Goal: Register for event/course

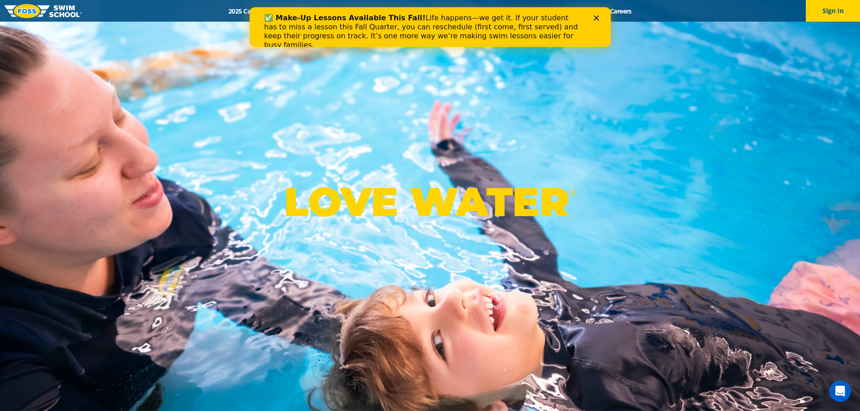
click at [598, 16] on polygon "Close" at bounding box center [595, 17] width 5 height 5
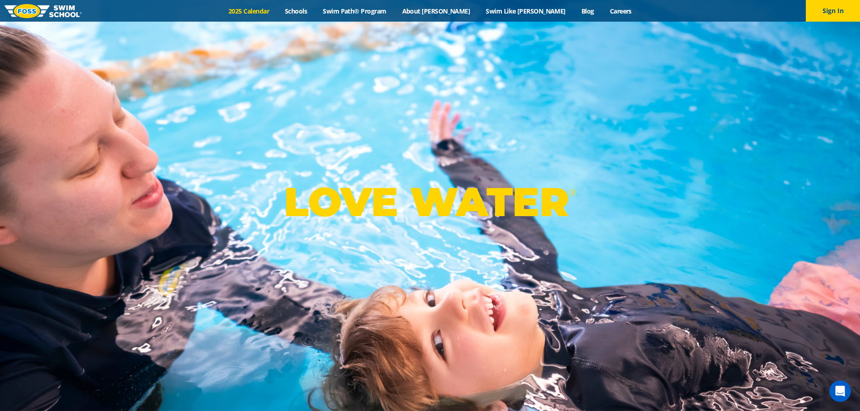
click at [275, 9] on link "2025 Calendar" at bounding box center [249, 11] width 56 height 9
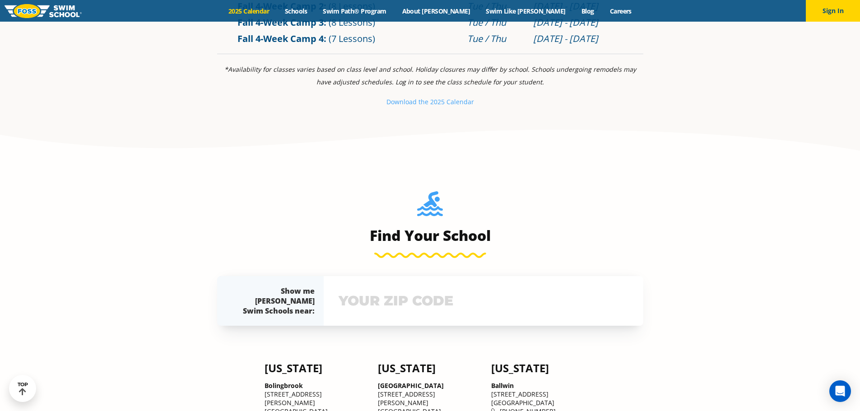
scroll to position [723, 0]
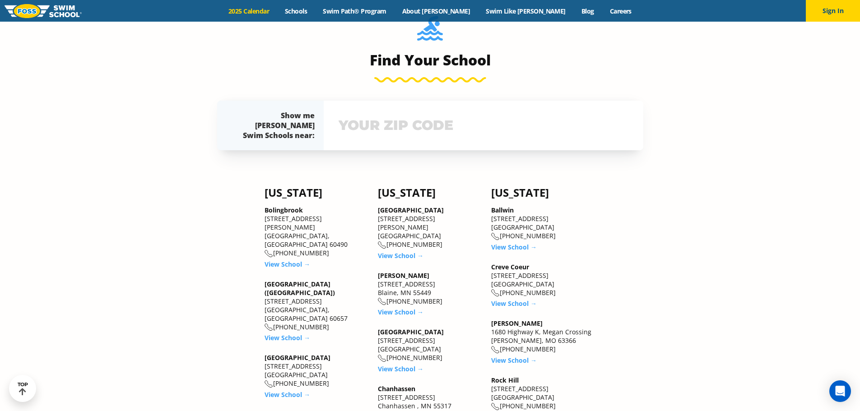
click at [408, 126] on input "text" at bounding box center [483, 125] width 294 height 26
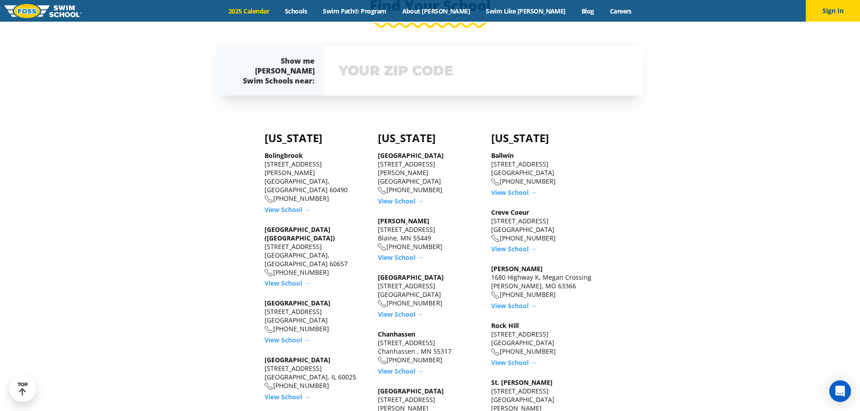
scroll to position [778, 0]
type input "55127"
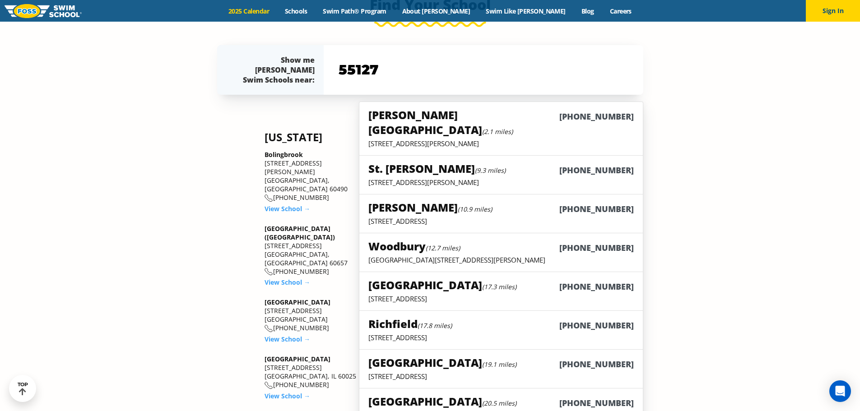
click at [478, 139] on p "905 County Road E, Vadnais Heights, MN 55127" at bounding box center [501, 143] width 265 height 9
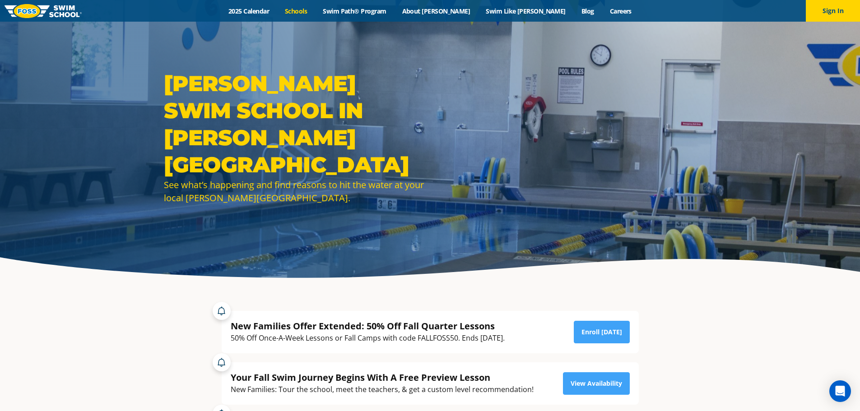
click at [315, 11] on link "Schools" at bounding box center [296, 11] width 38 height 9
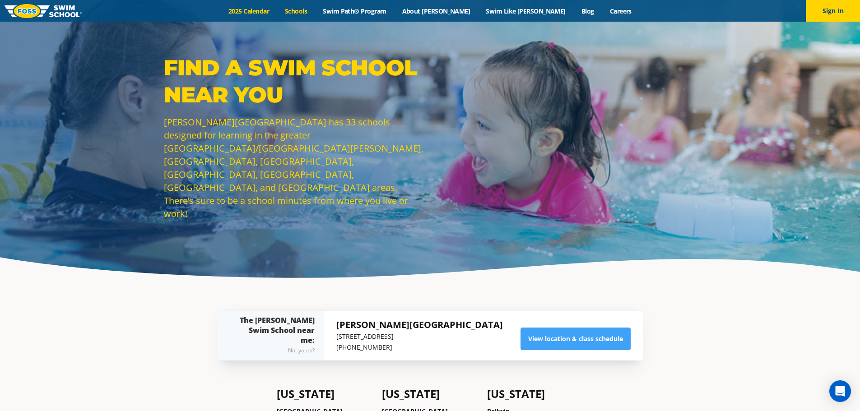
click at [277, 9] on link "2025 Calendar" at bounding box center [249, 11] width 56 height 9
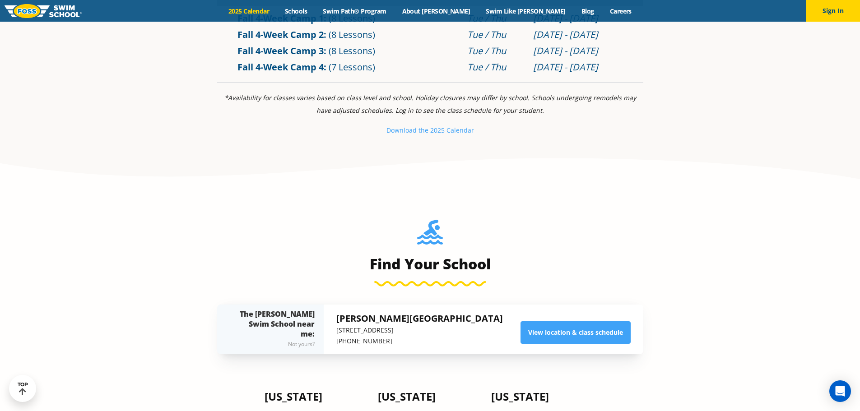
scroll to position [497, 0]
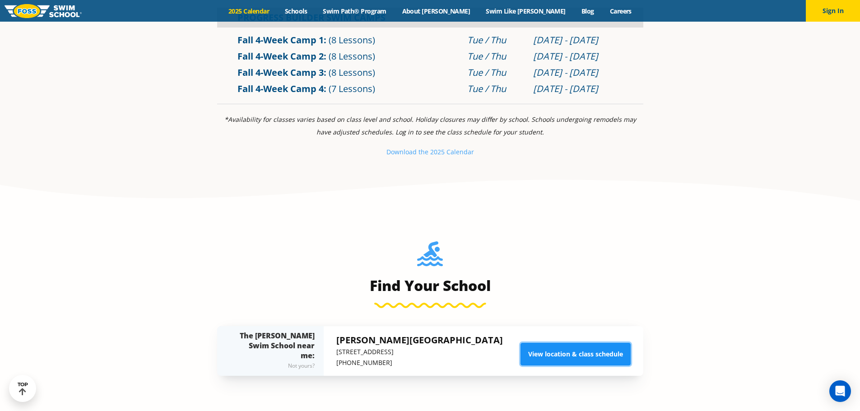
click at [571, 352] on link "View location & class schedule" at bounding box center [576, 354] width 110 height 23
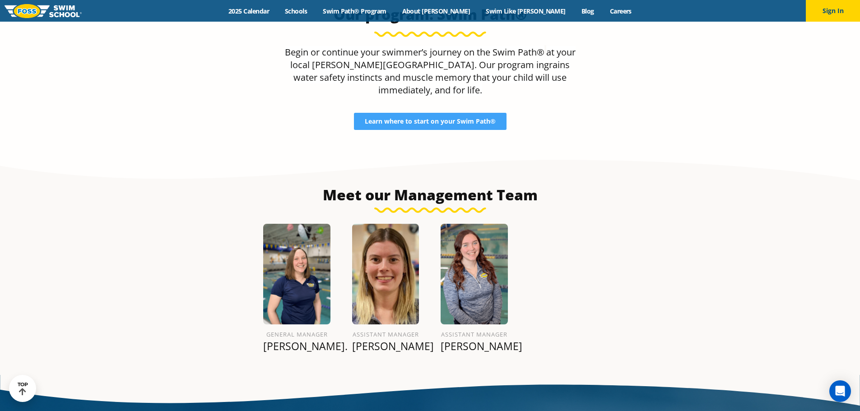
scroll to position [994, 0]
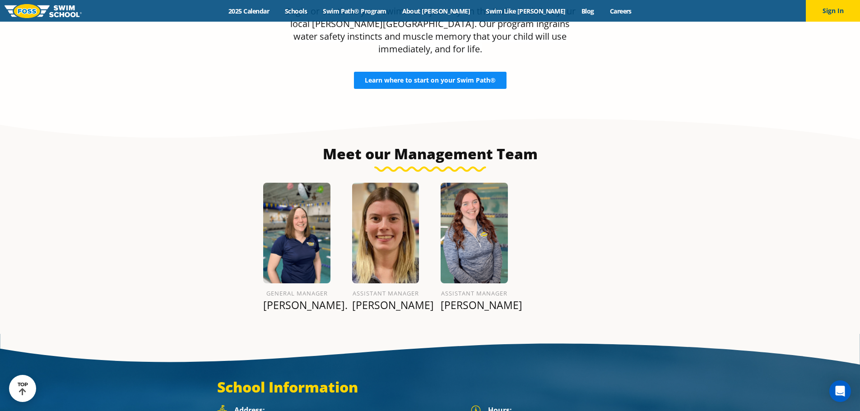
click at [398, 77] on span "Learn where to start on your Swim Path®" at bounding box center [430, 80] width 131 height 6
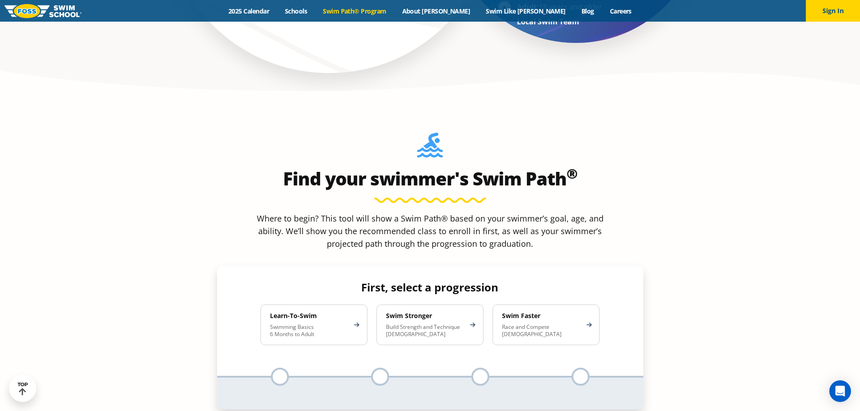
scroll to position [768, 0]
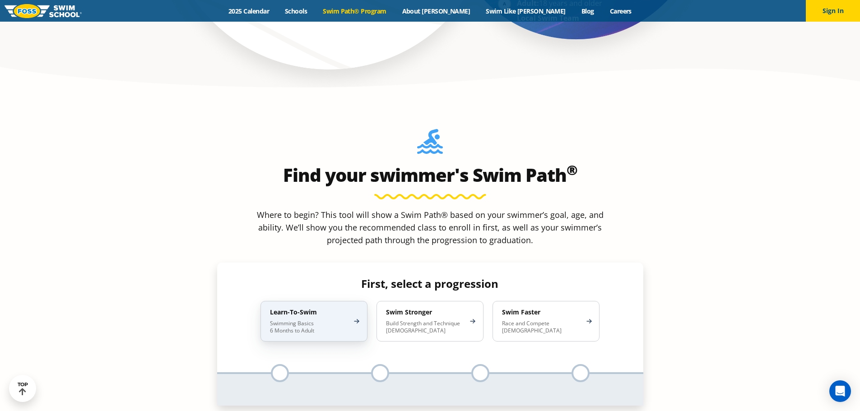
click at [314, 320] on p "Swimming Basics 6 Months to Adult" at bounding box center [309, 327] width 79 height 14
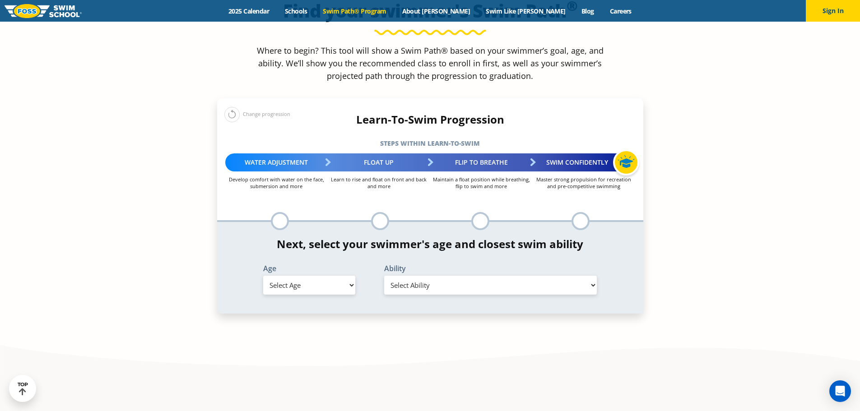
scroll to position [948, 0]
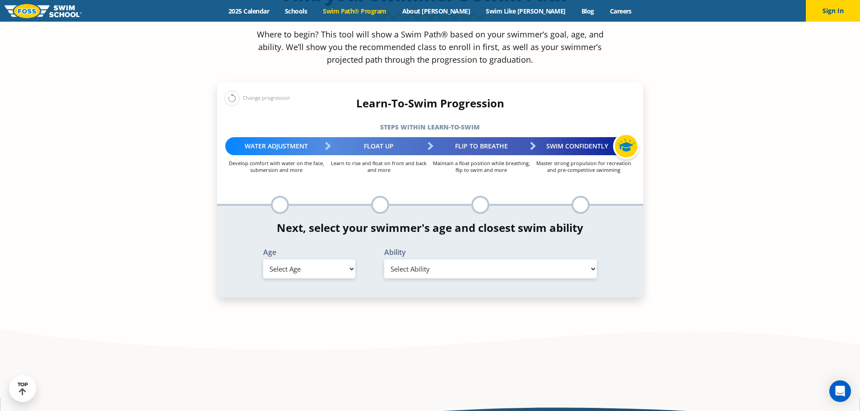
click at [302, 260] on select "Select Age [DEMOGRAPHIC_DATA] months - 1 year 1 year 2 years 3 years 4 years 5 …" at bounding box center [309, 269] width 92 height 19
select select "4-years"
click at [263, 260] on select "Select Age 6 months - 1 year 1 year 2 years 3 years 4 years 5 years 6 years 7 y…" at bounding box center [309, 269] width 92 height 19
click at [419, 260] on select "Select Ability First in-water experience When in the water, reliant on a life j…" at bounding box center [490, 269] width 213 height 19
click at [384, 260] on select "Select Ability First in-water experience When in the water, reliant on a life j…" at bounding box center [490, 269] width 213 height 19
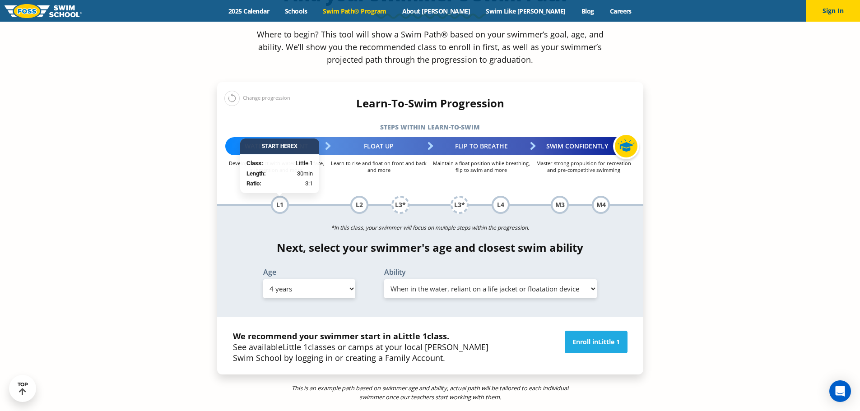
click at [407, 280] on select "Select Ability First in-water experience When in the water, reliant on a life j…" at bounding box center [490, 289] width 213 height 19
select select "4-years-uncomfortable-putting-face-in-the-water-andor-getting-water-on-ears-whi…"
click at [384, 280] on select "Select Ability First in-water experience When in the water, reliant on a life j…" at bounding box center [490, 289] width 213 height 19
click at [587, 331] on link "Enroll in Little 1" at bounding box center [596, 342] width 63 height 23
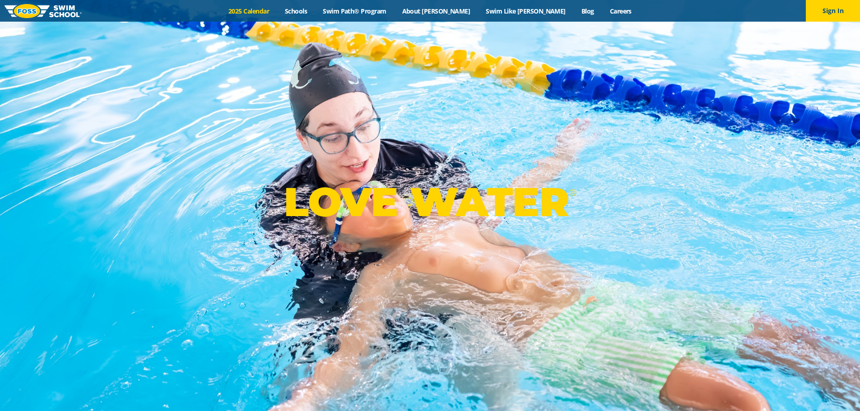
click at [266, 13] on link "2025 Calendar" at bounding box center [249, 11] width 56 height 9
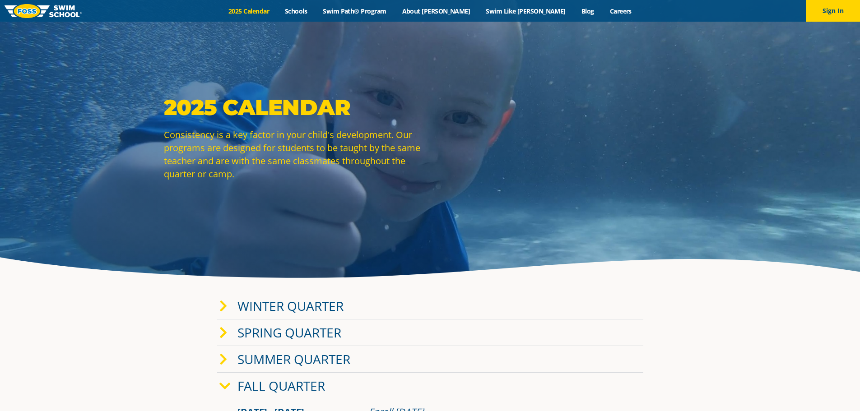
click at [280, 309] on link "Winter Quarter" at bounding box center [291, 306] width 106 height 17
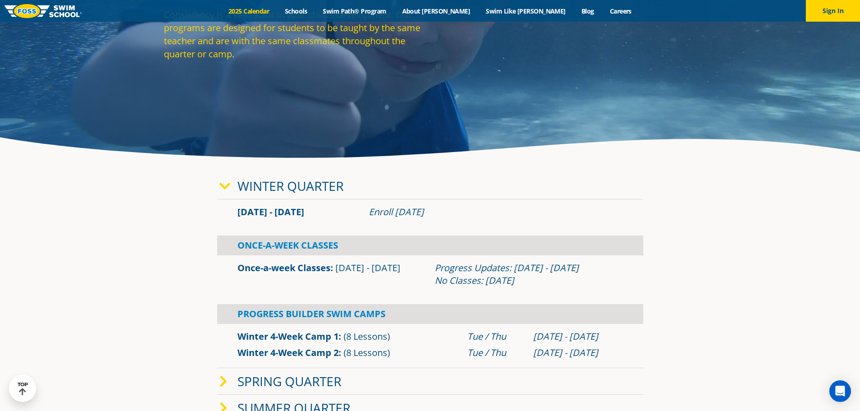
scroll to position [181, 0]
